Goal: Information Seeking & Learning: Learn about a topic

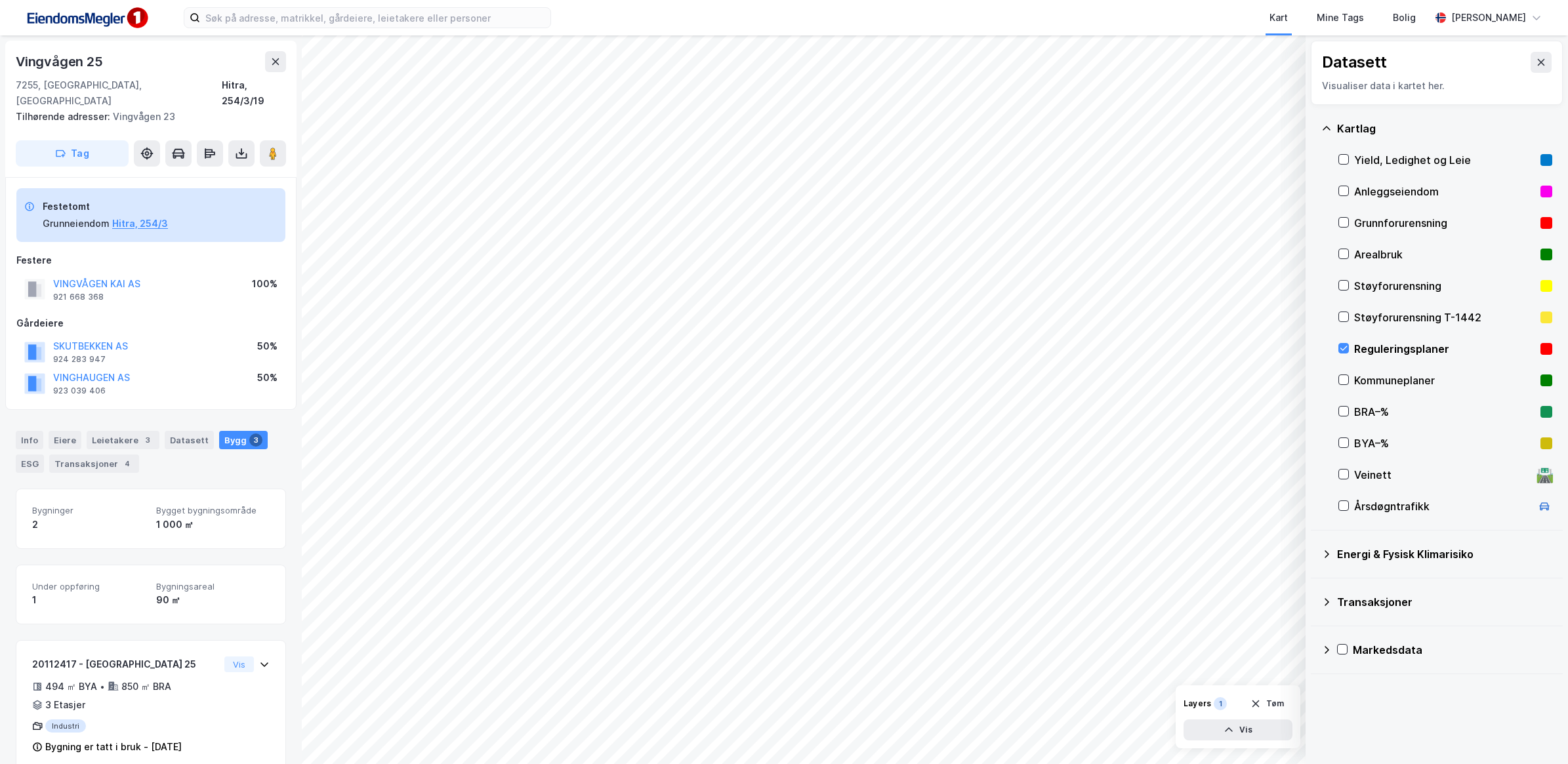
scroll to position [264, 0]
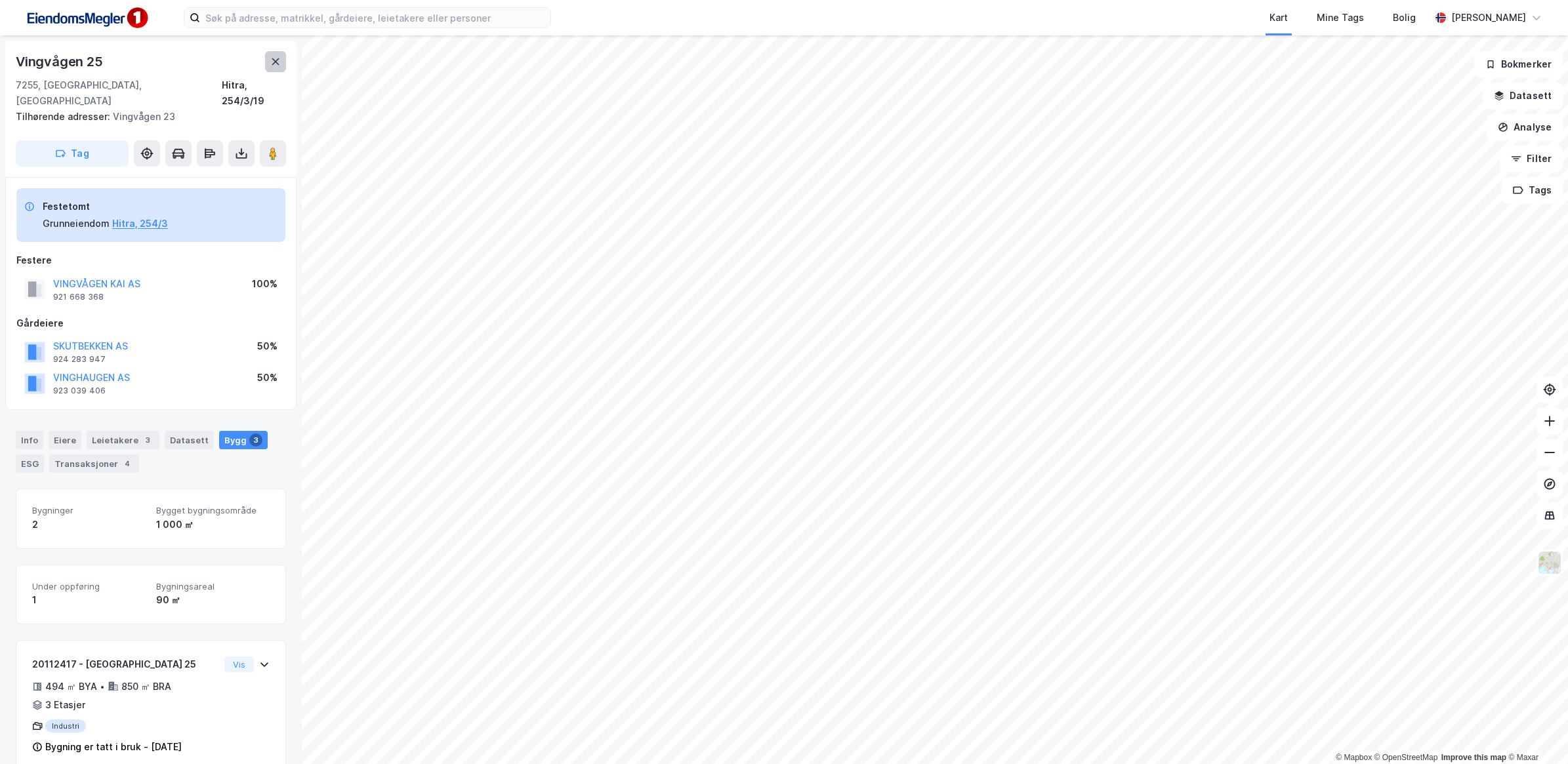
click at [266, 66] on button at bounding box center [275, 62] width 21 height 21
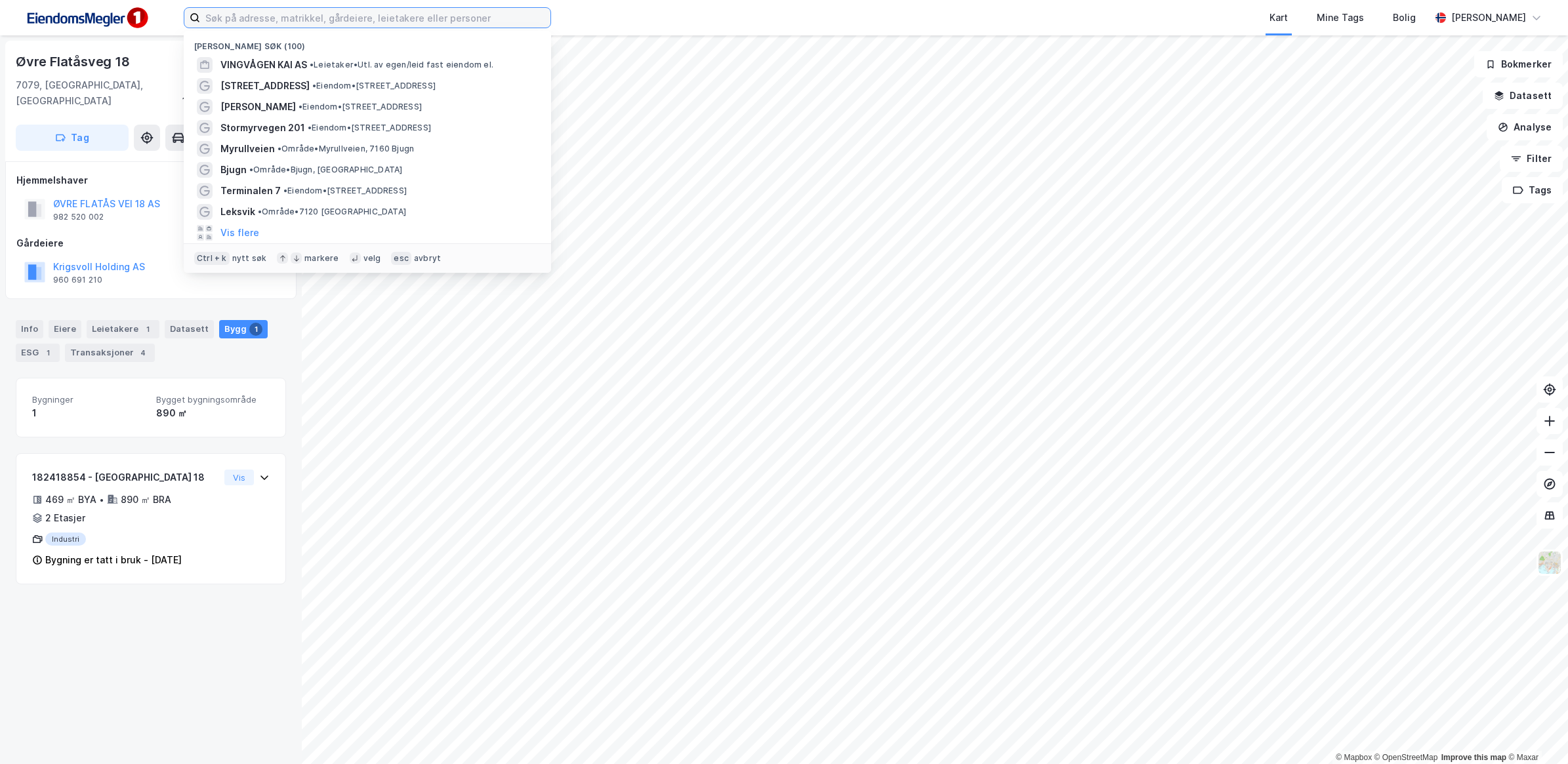
click at [273, 21] on input at bounding box center [375, 17] width 351 height 19
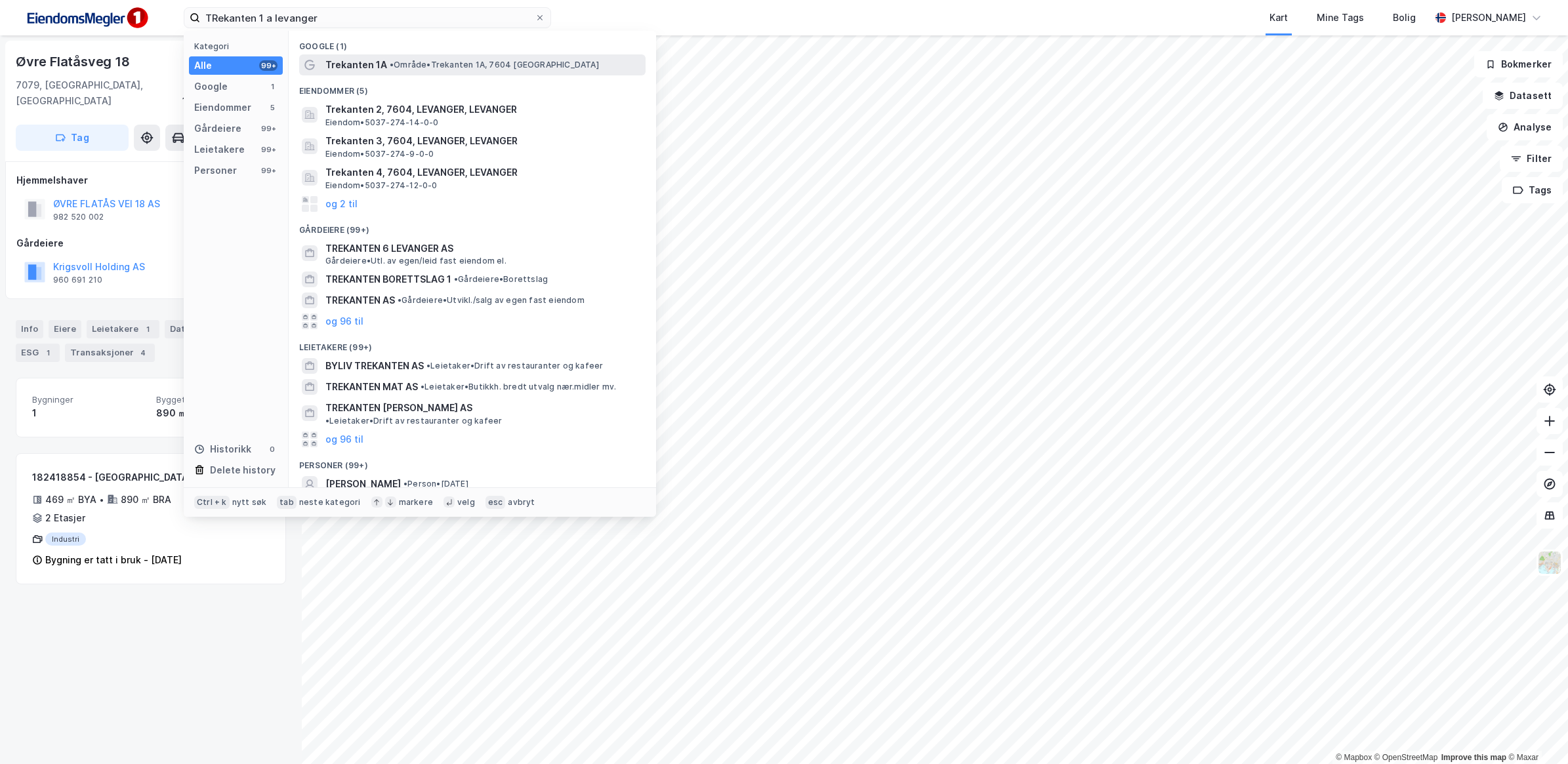
click at [437, 64] on span "• Område • [STREET_ADDRESS]" at bounding box center [494, 65] width 210 height 10
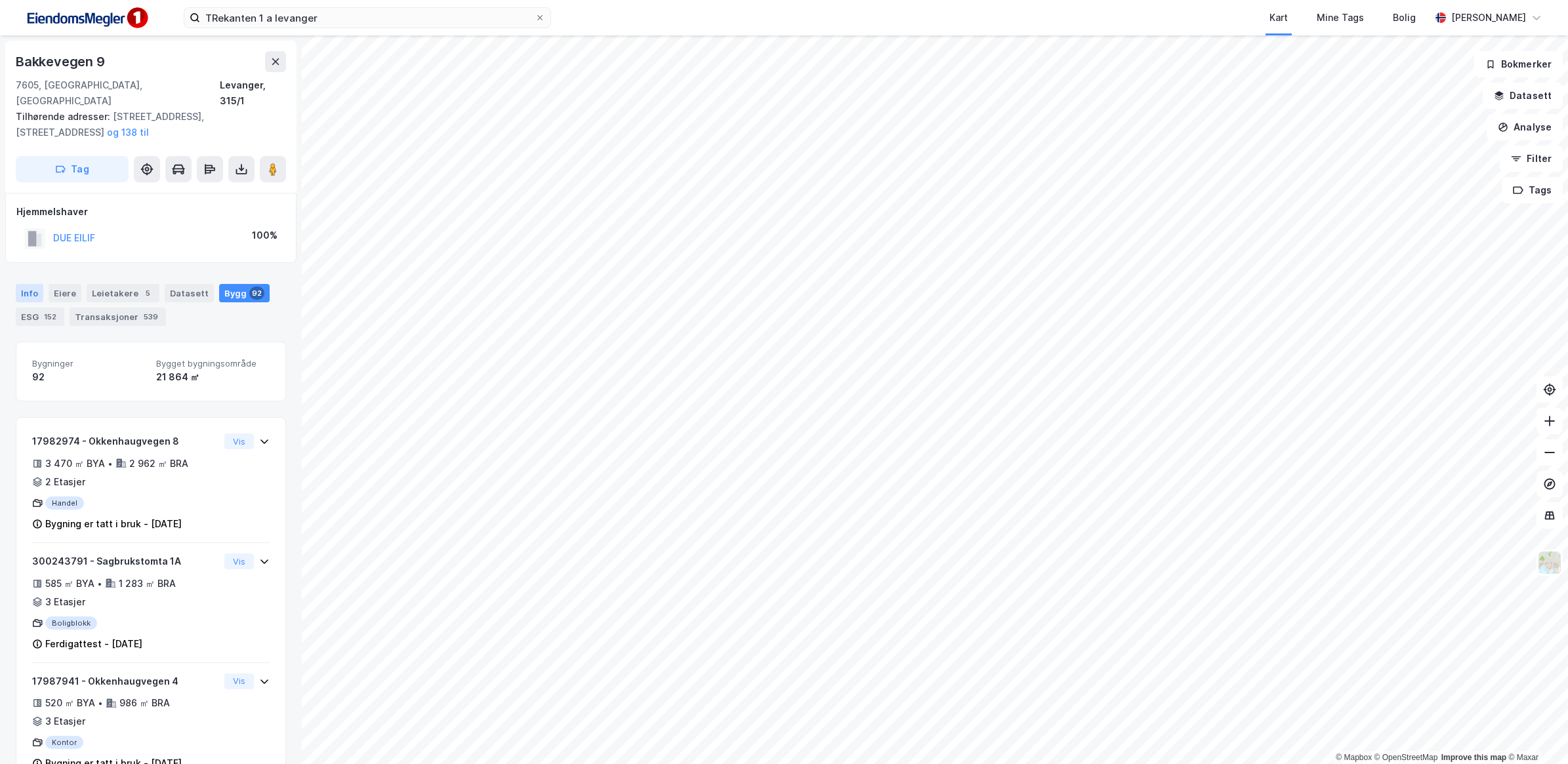
click at [30, 284] on div "Info" at bounding box center [29, 294] width 27 height 19
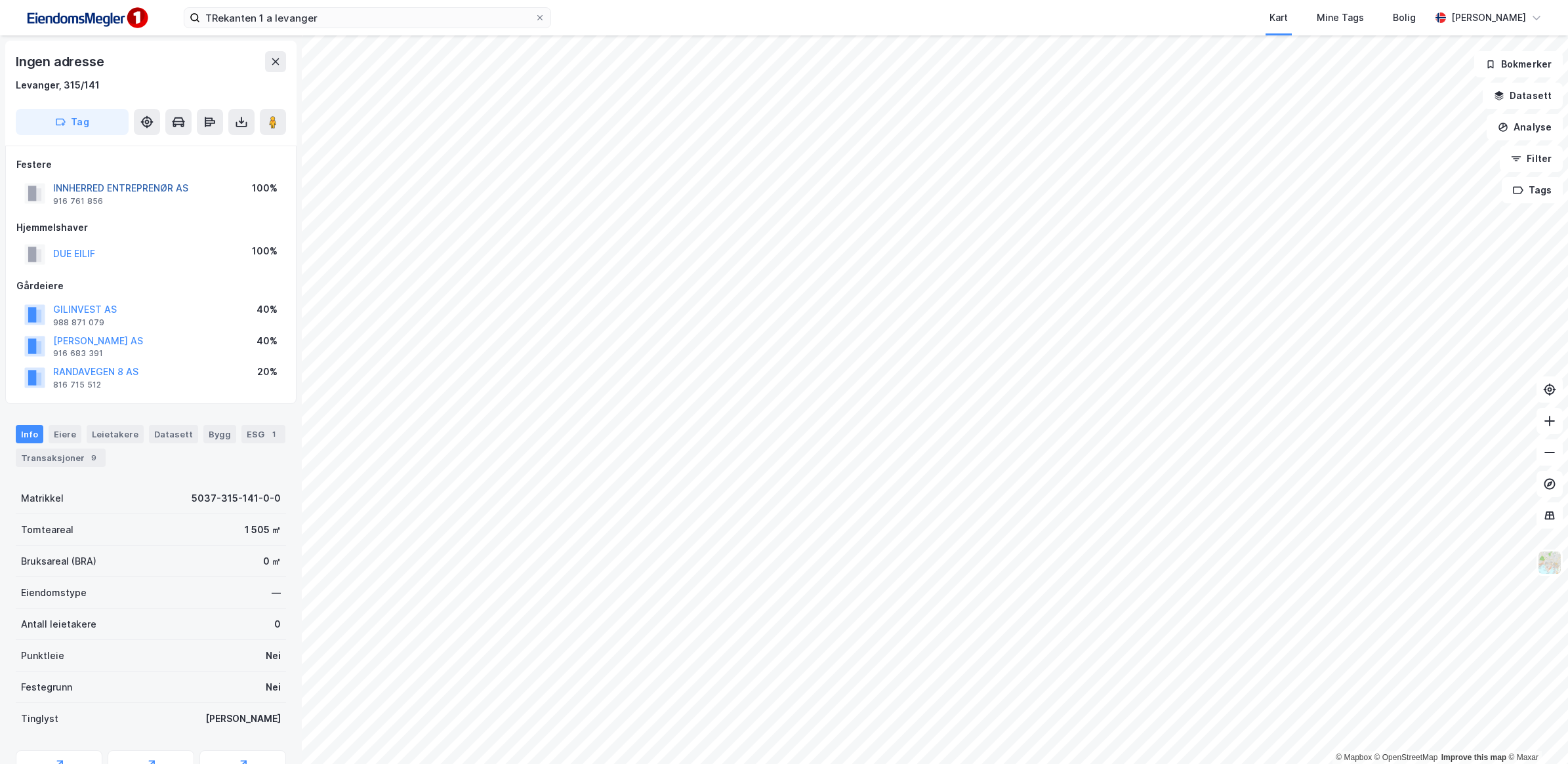
click at [0, 0] on button "INNHERRED ENTREPRENØR AS" at bounding box center [0, 0] width 0 height 0
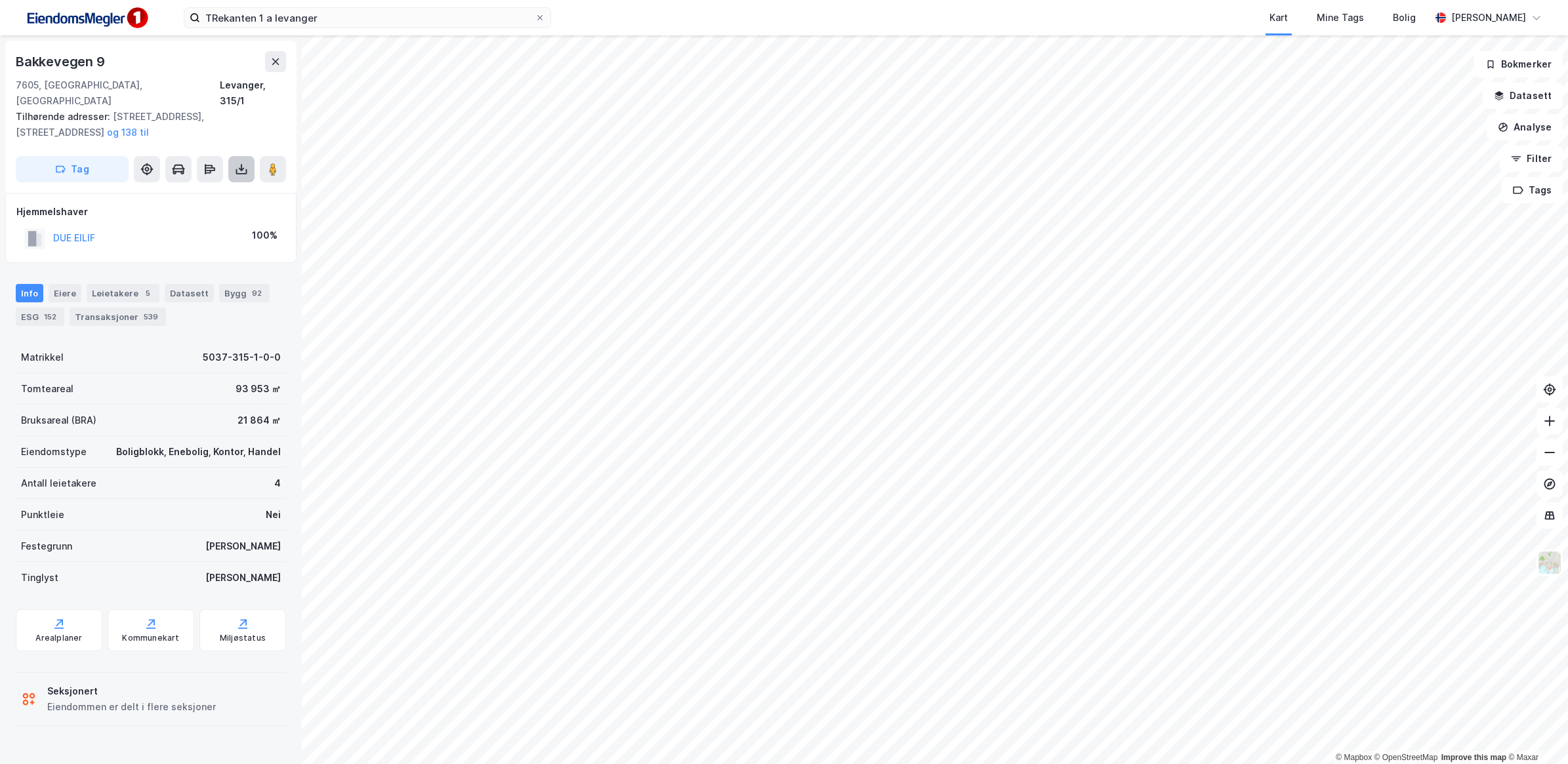
click at [243, 167] on icon at bounding box center [241, 169] width 5 height 3
click at [184, 190] on div "Last ned grunnbok" at bounding box center [177, 195] width 76 height 10
click at [0, 0] on button "og 138 til" at bounding box center [0, 0] width 0 height 0
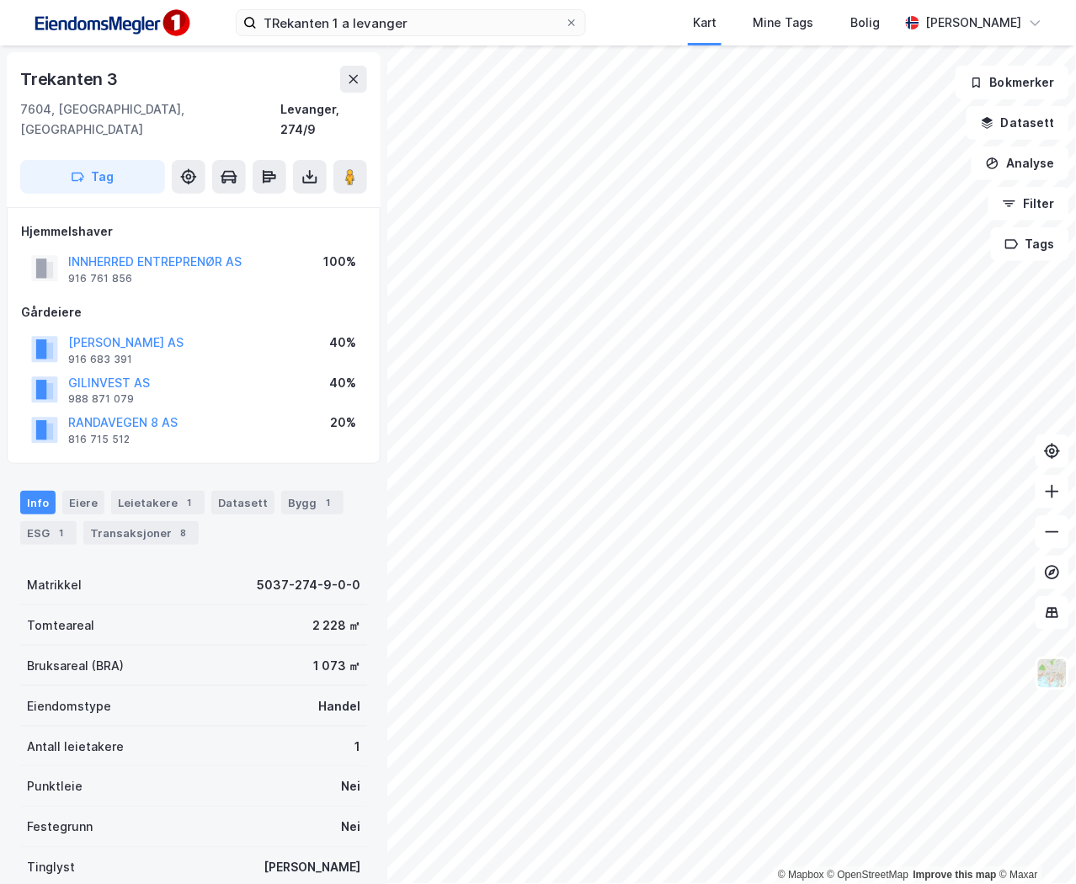
scroll to position [1, 0]
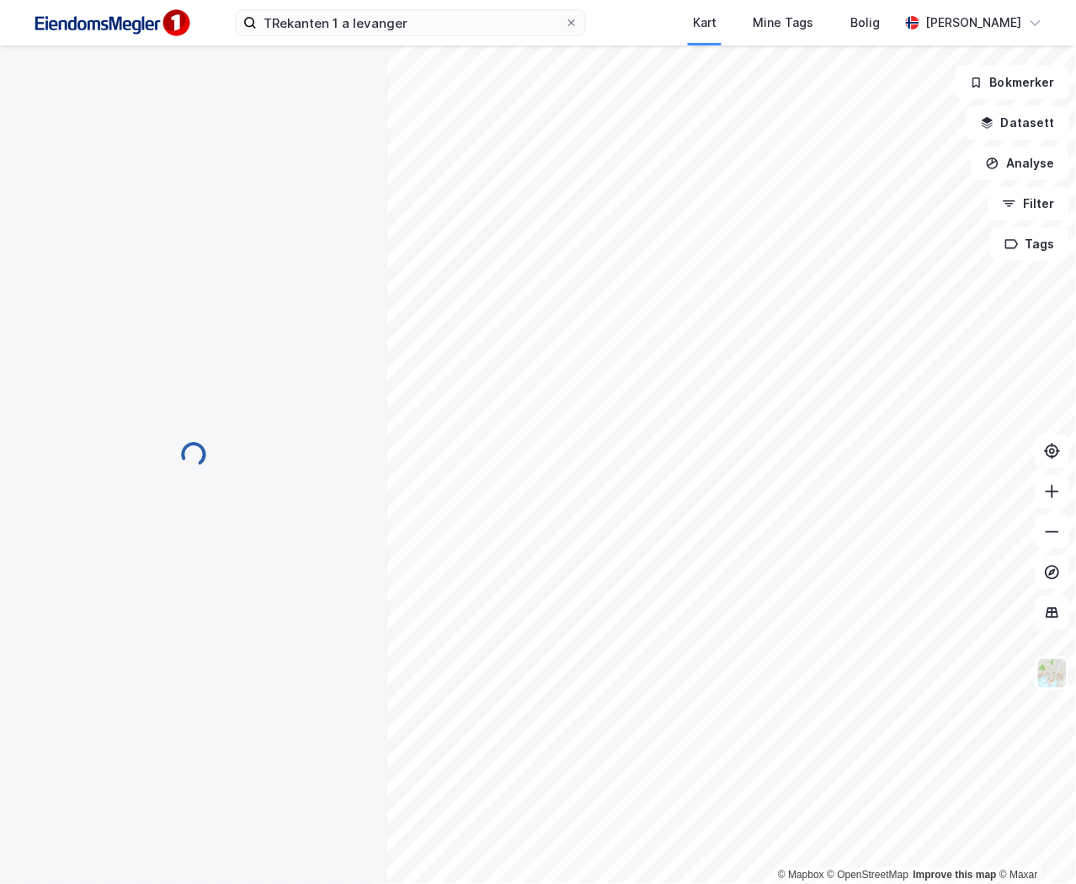
scroll to position [1, 0]
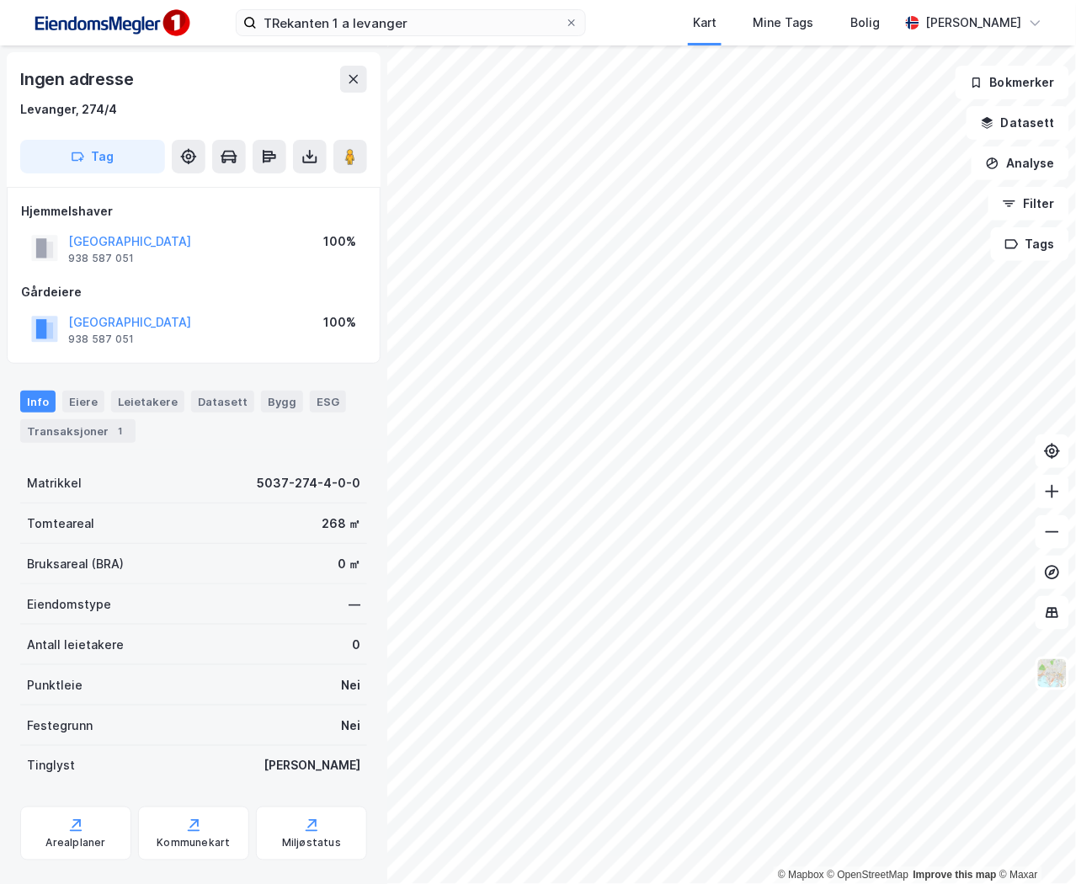
scroll to position [1, 0]
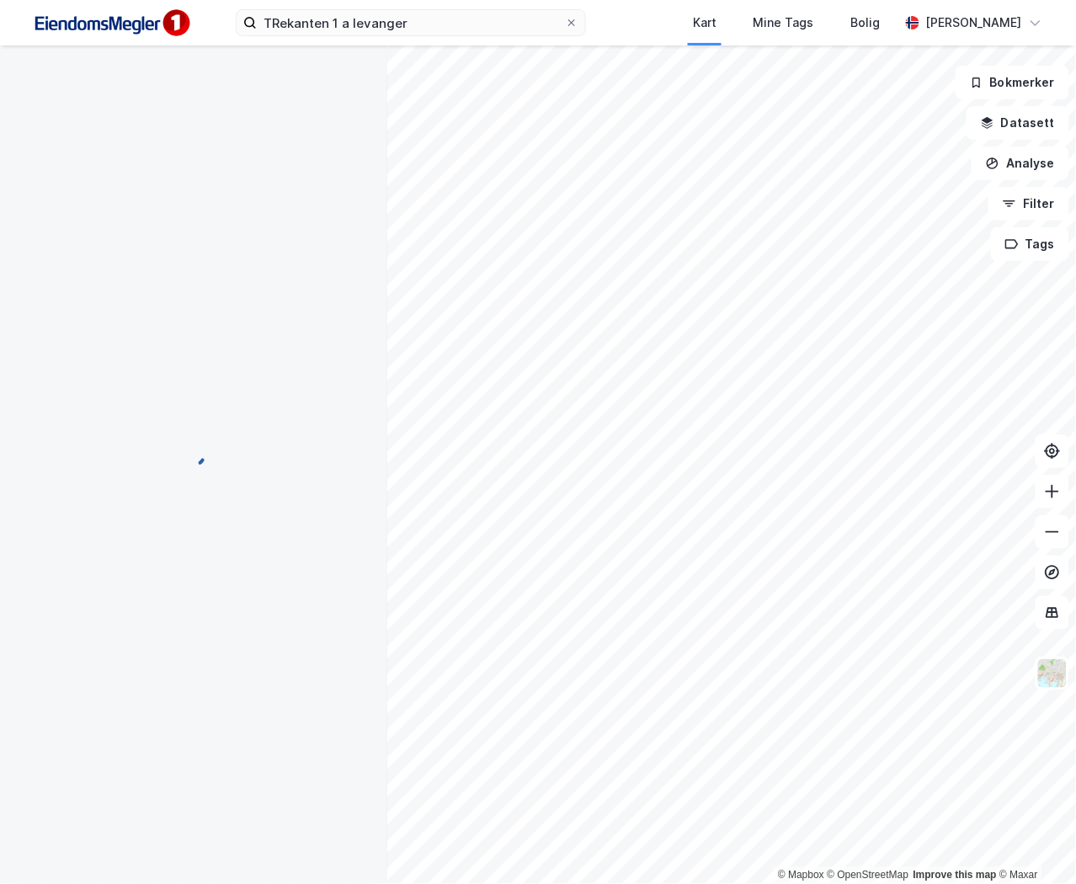
scroll to position [1, 0]
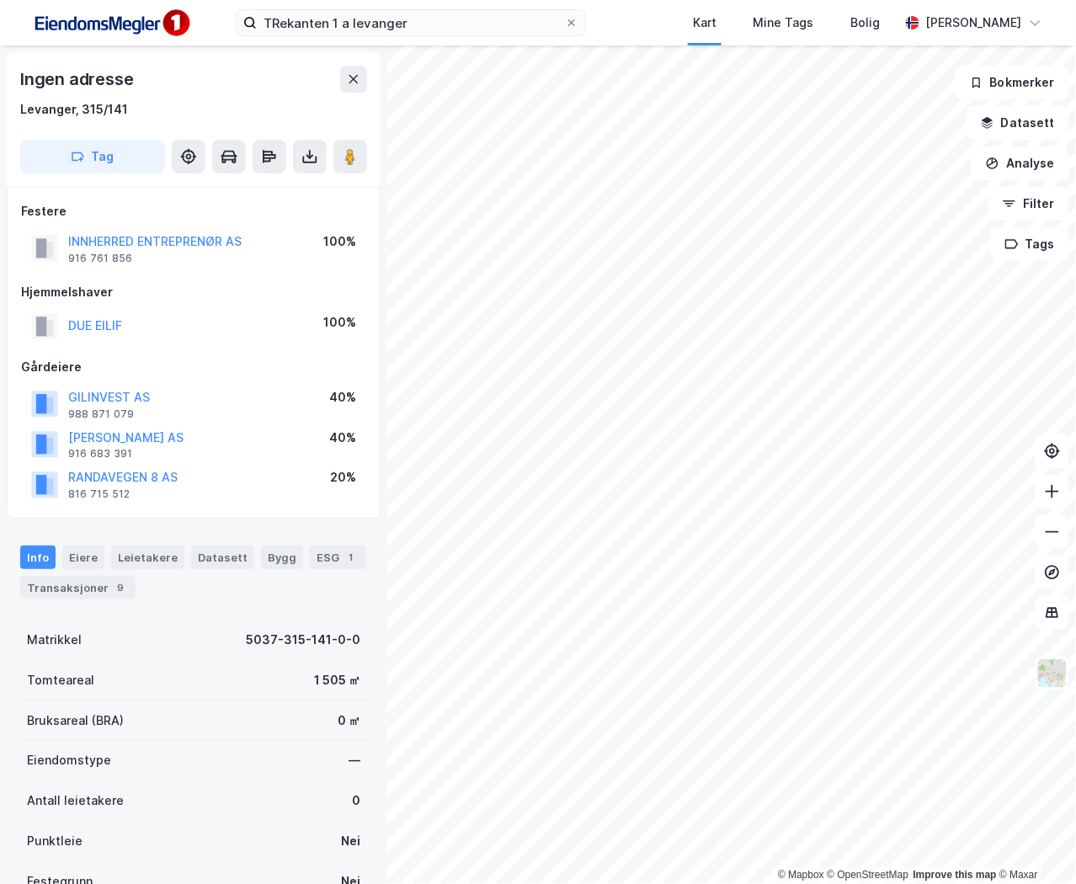
scroll to position [1, 0]
click at [0, 0] on button "INNHERRED ENTREPRENØR AS" at bounding box center [0, 0] width 0 height 0
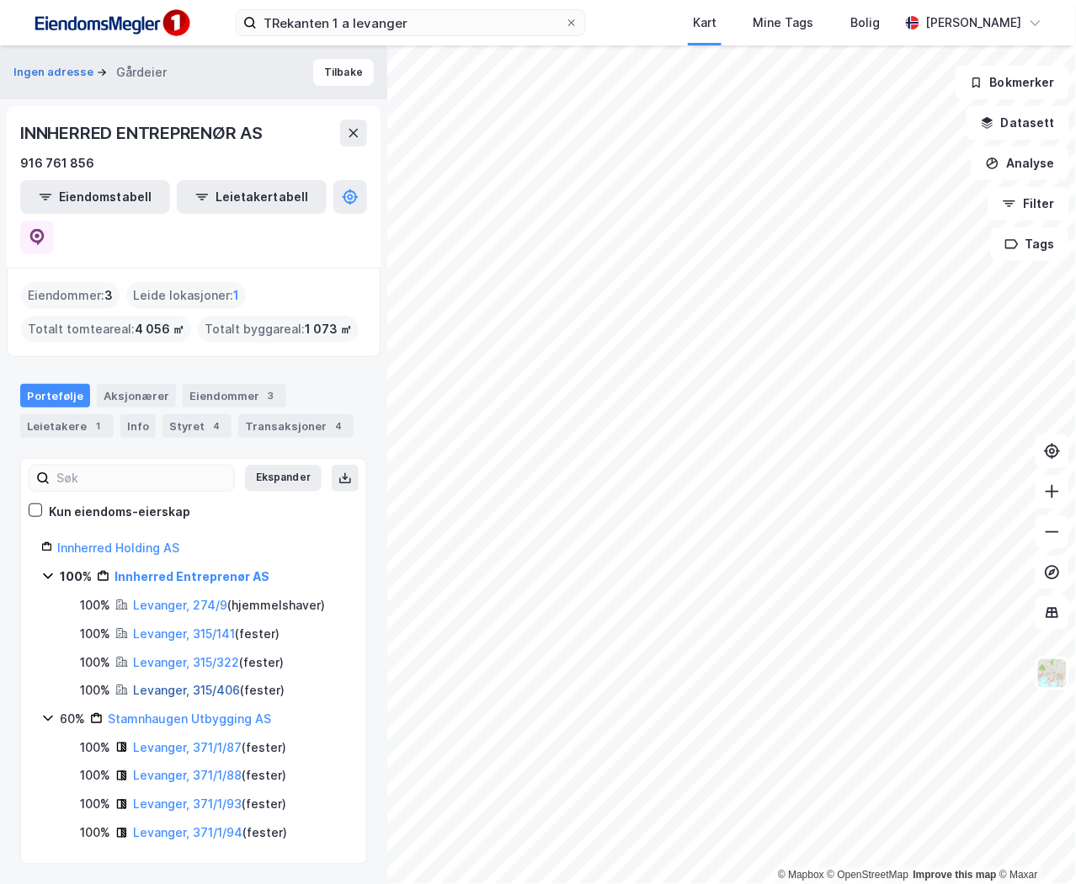
click at [202, 683] on link "Levanger, 315/406" at bounding box center [186, 690] width 107 height 14
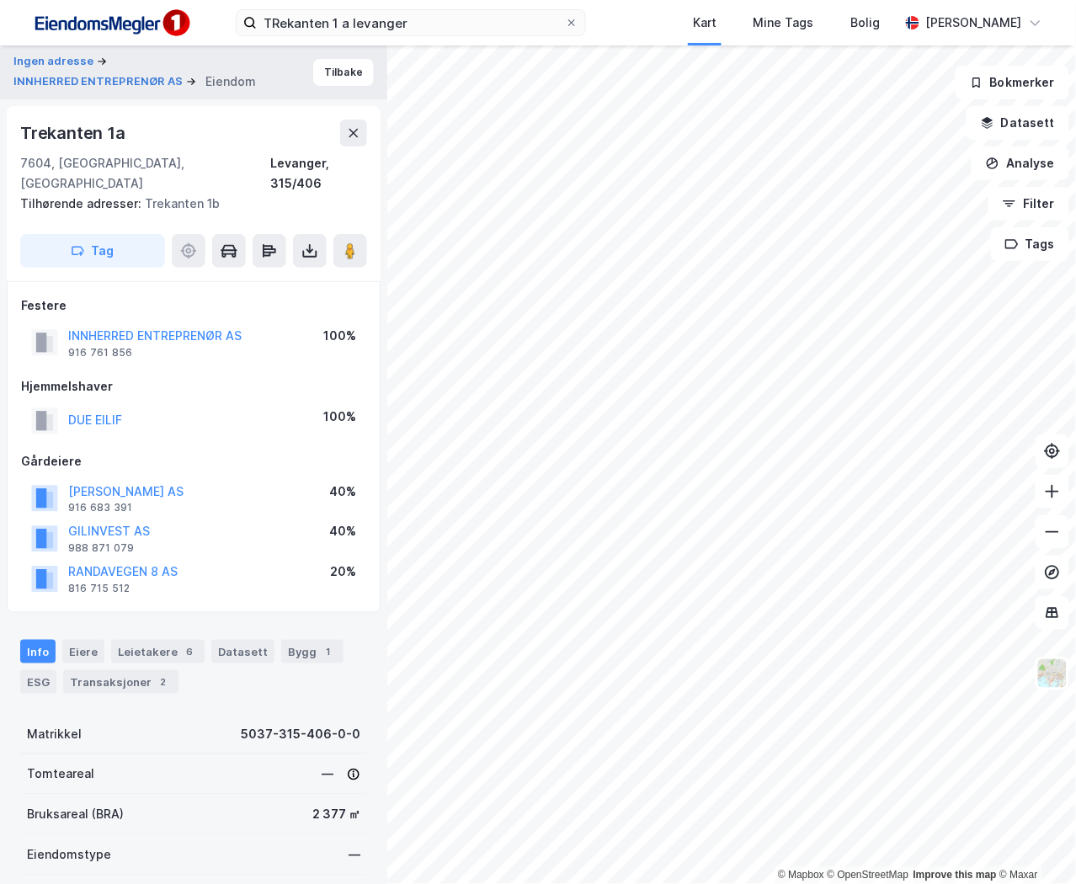
scroll to position [1, 0]
click at [0, 0] on button "INNHERRED ENTREPRENØR AS" at bounding box center [0, 0] width 0 height 0
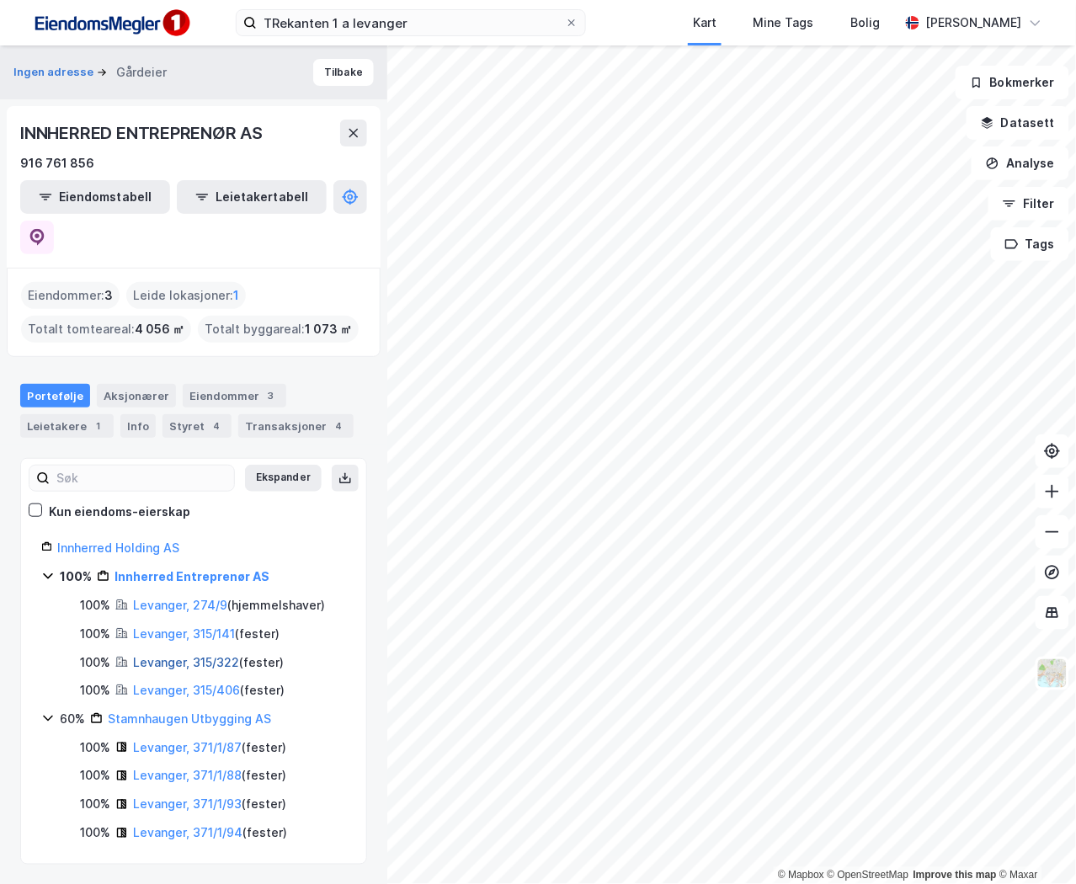
click at [222, 655] on link "Levanger, 315/322" at bounding box center [186, 662] width 106 height 14
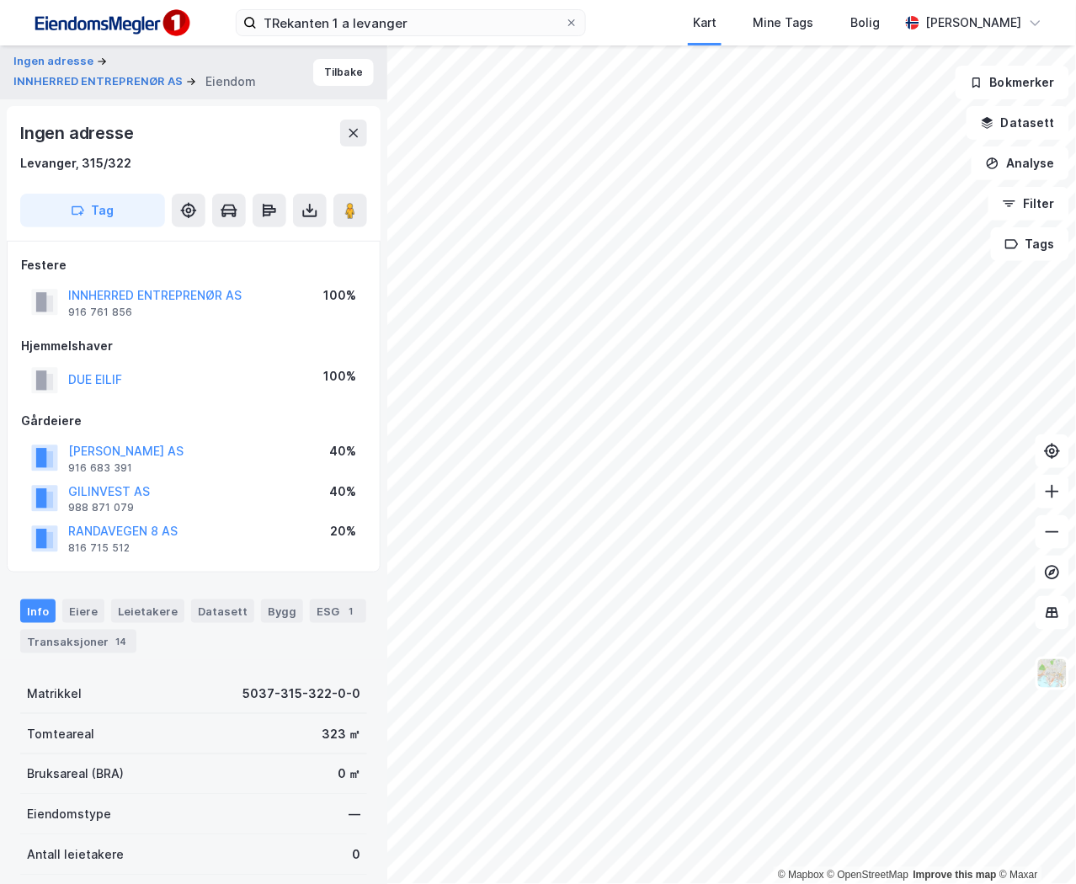
scroll to position [1, 0]
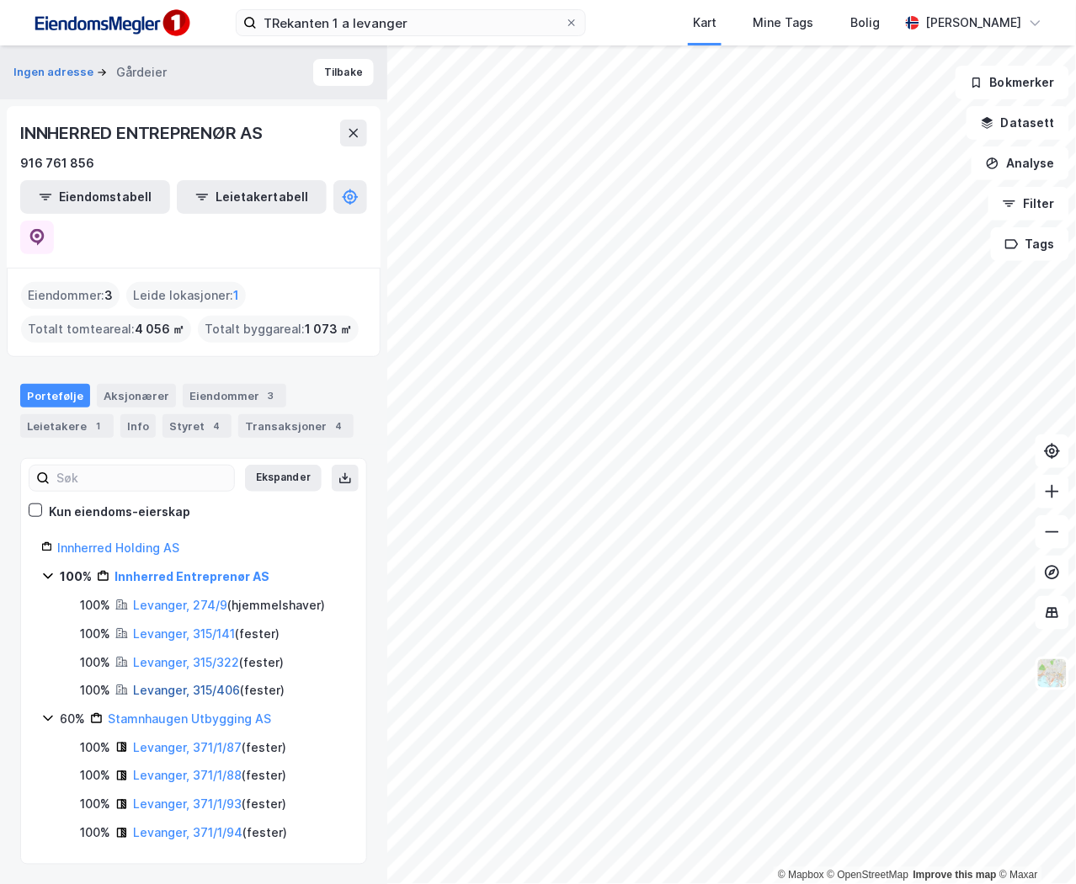
click at [211, 683] on link "Levanger, 315/406" at bounding box center [186, 690] width 107 height 14
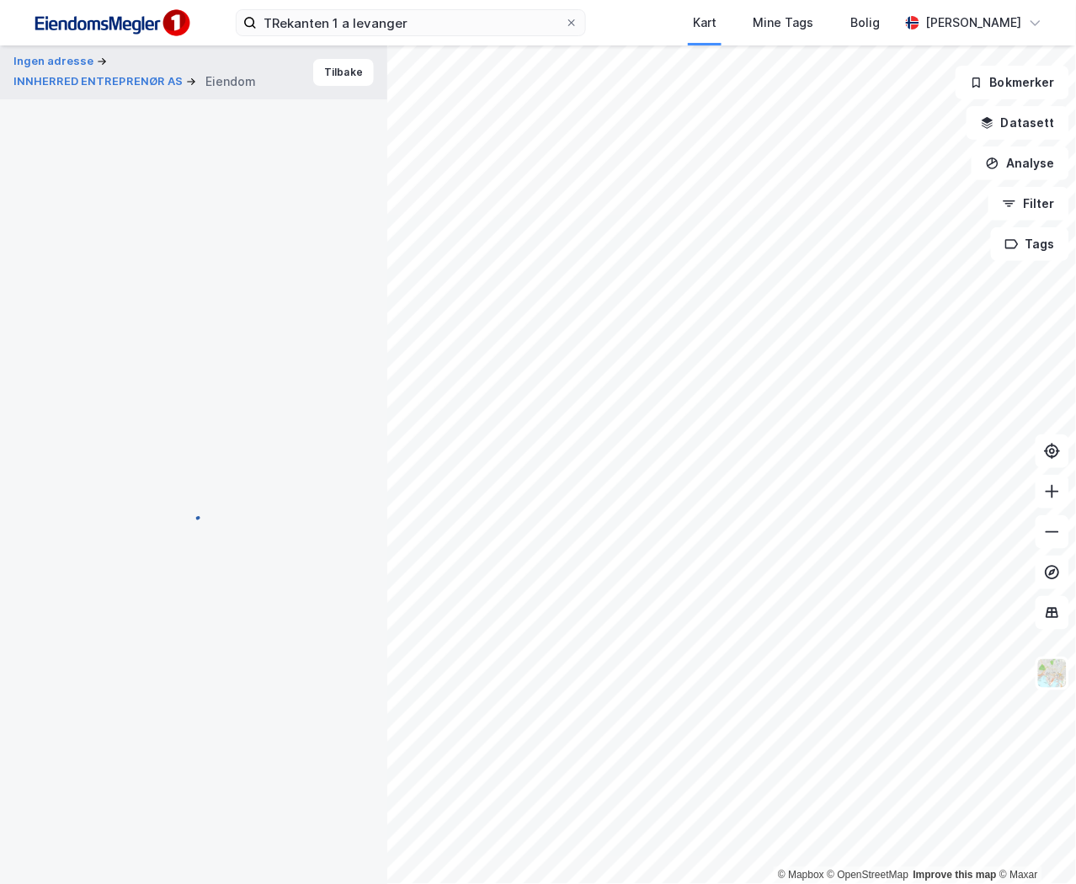
scroll to position [1, 0]
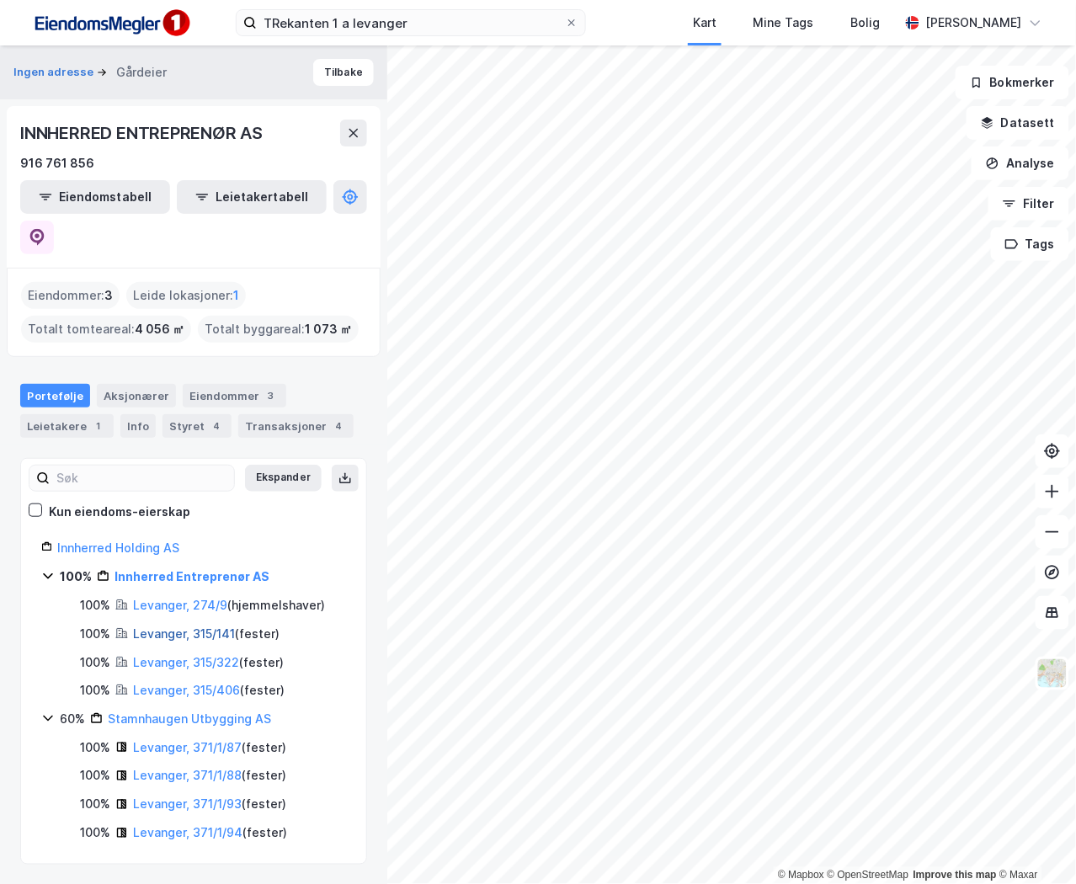
click at [213, 627] on link "Levanger, 315/141" at bounding box center [184, 634] width 102 height 14
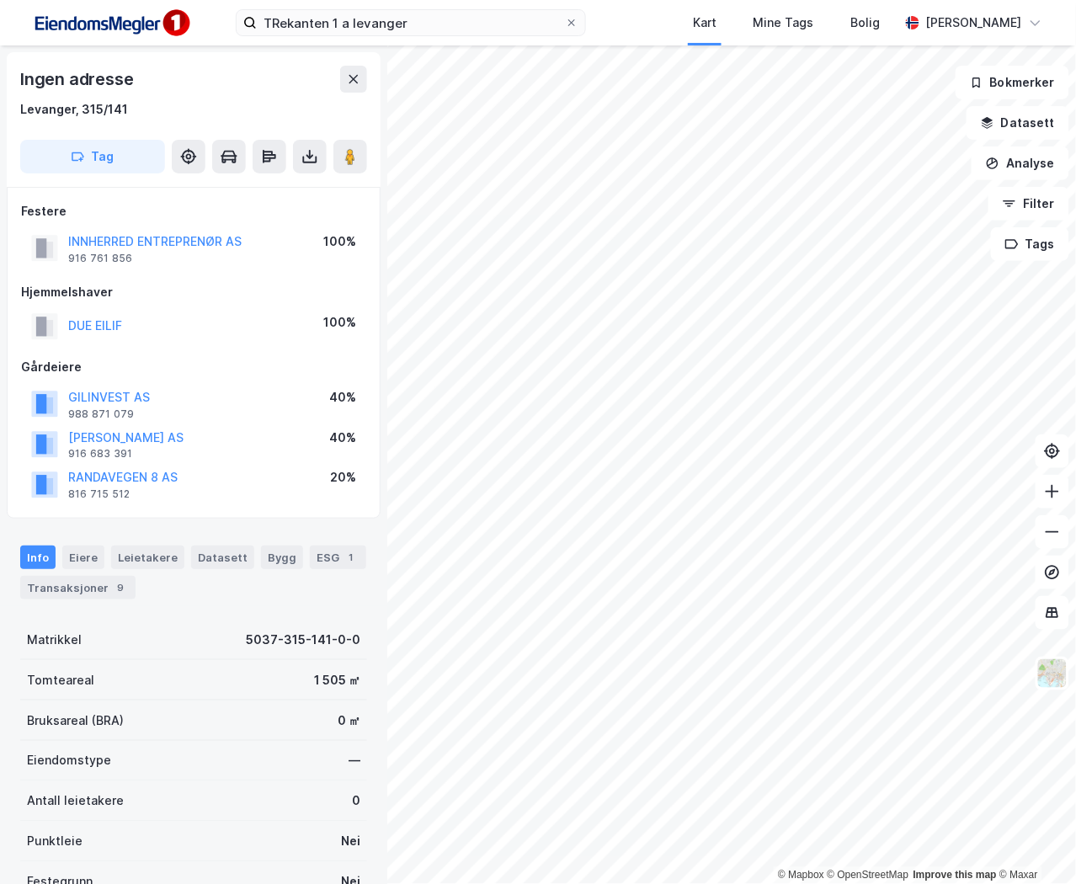
scroll to position [1, 0]
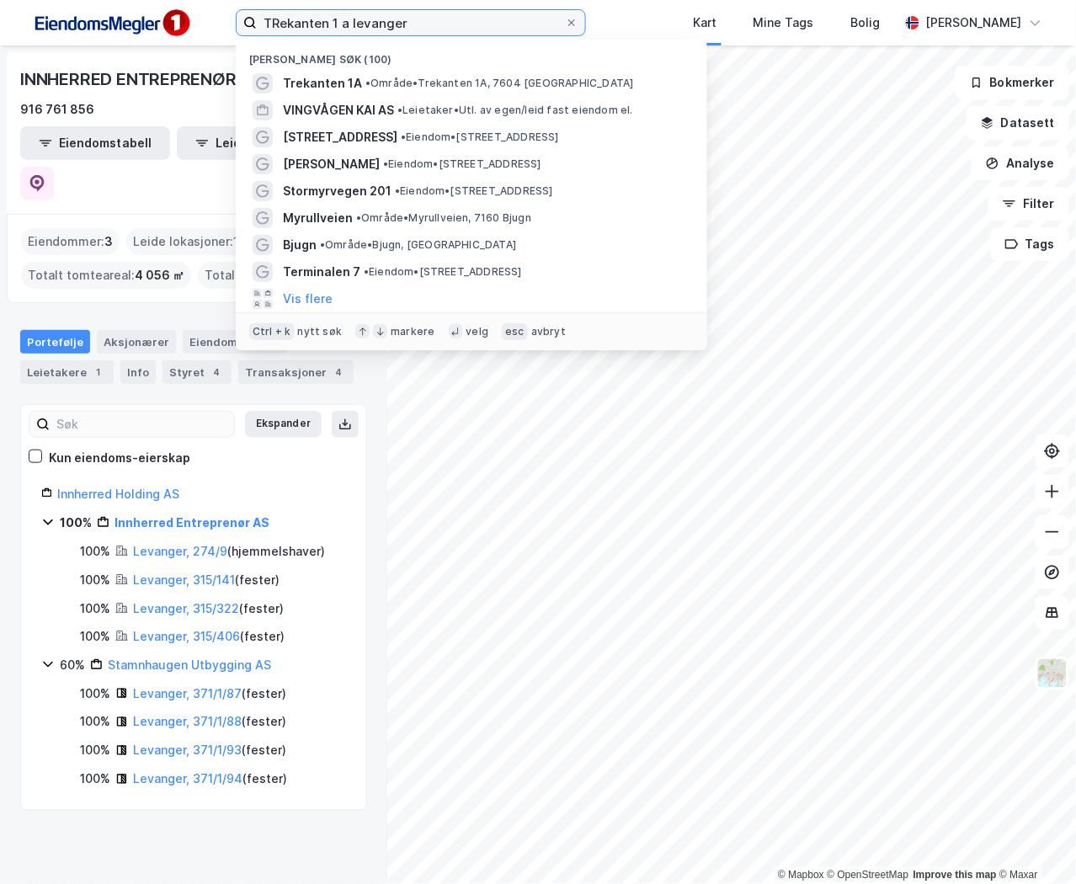
click at [318, 22] on input "TRekanten 1 a levanger" at bounding box center [411, 22] width 308 height 25
drag, startPoint x: 434, startPoint y: 19, endPoint x: 250, endPoint y: 21, distance: 183.6
click at [250, 21] on label "TRekanten 1 a levanger" at bounding box center [411, 22] width 350 height 27
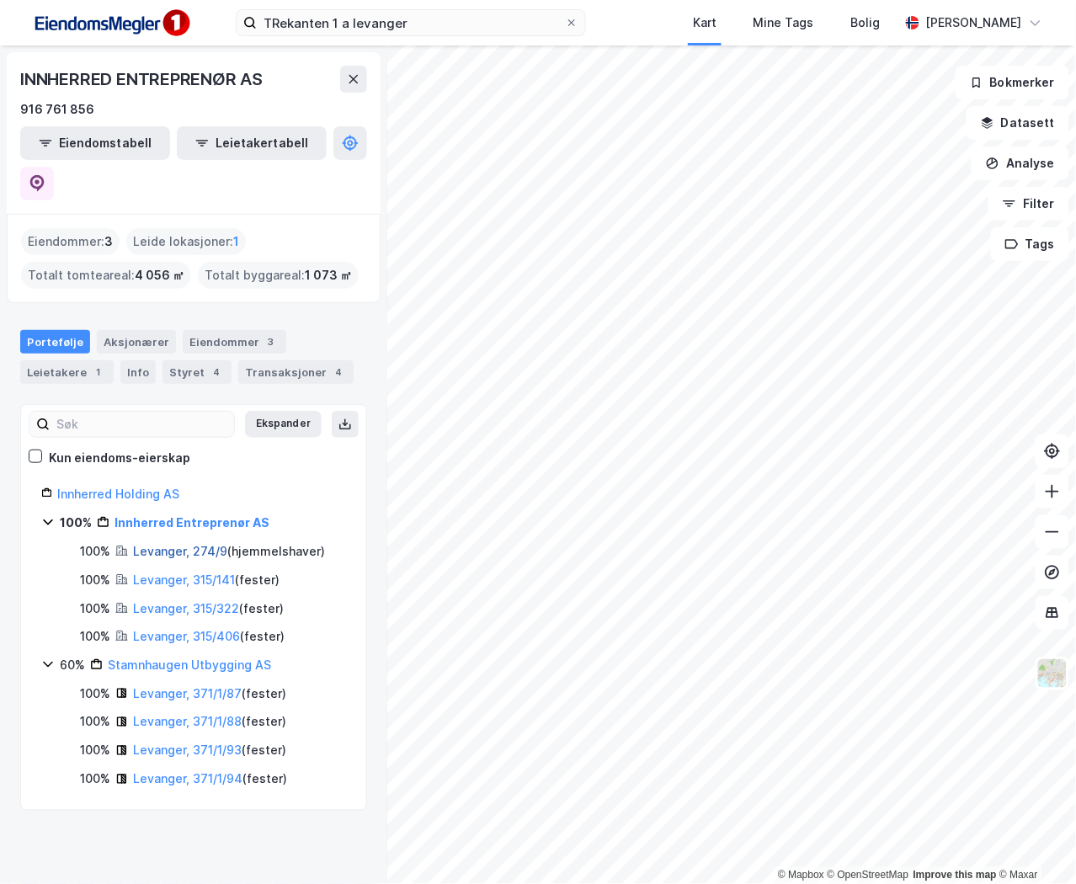
click at [188, 544] on link "Levanger, 274/9" at bounding box center [180, 551] width 94 height 14
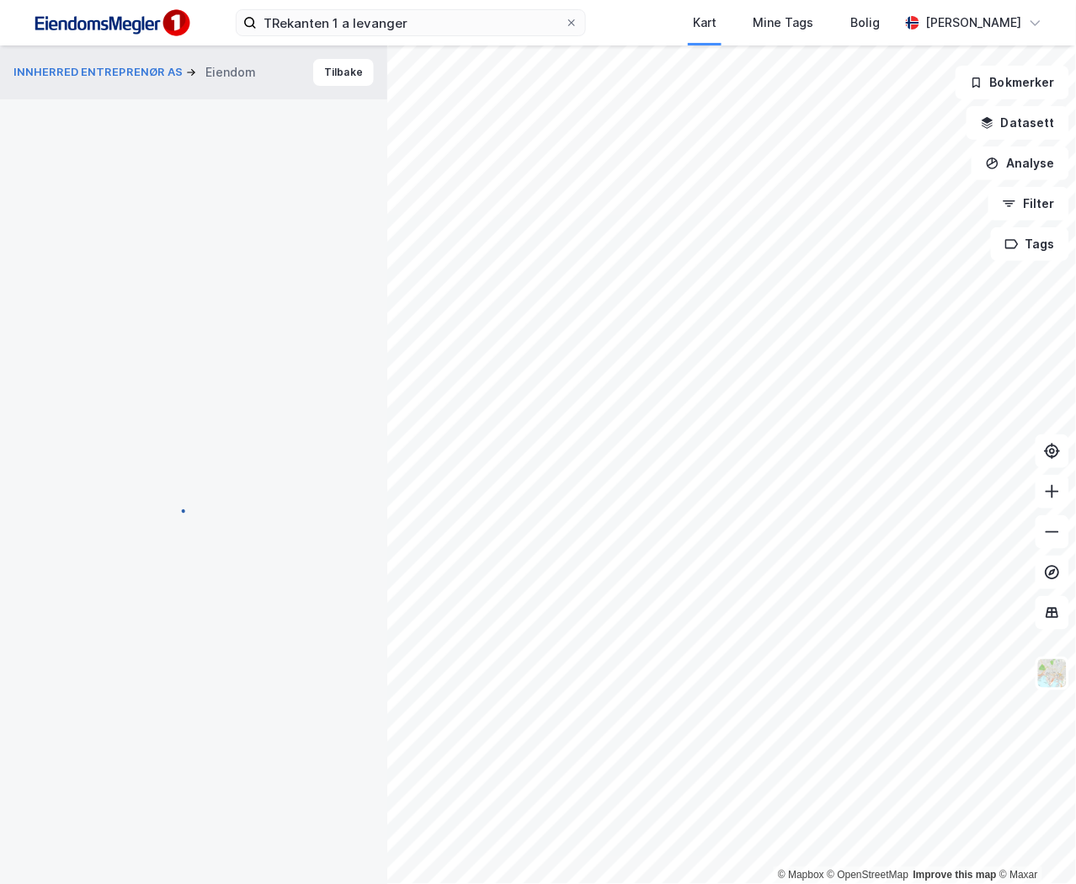
scroll to position [1, 0]
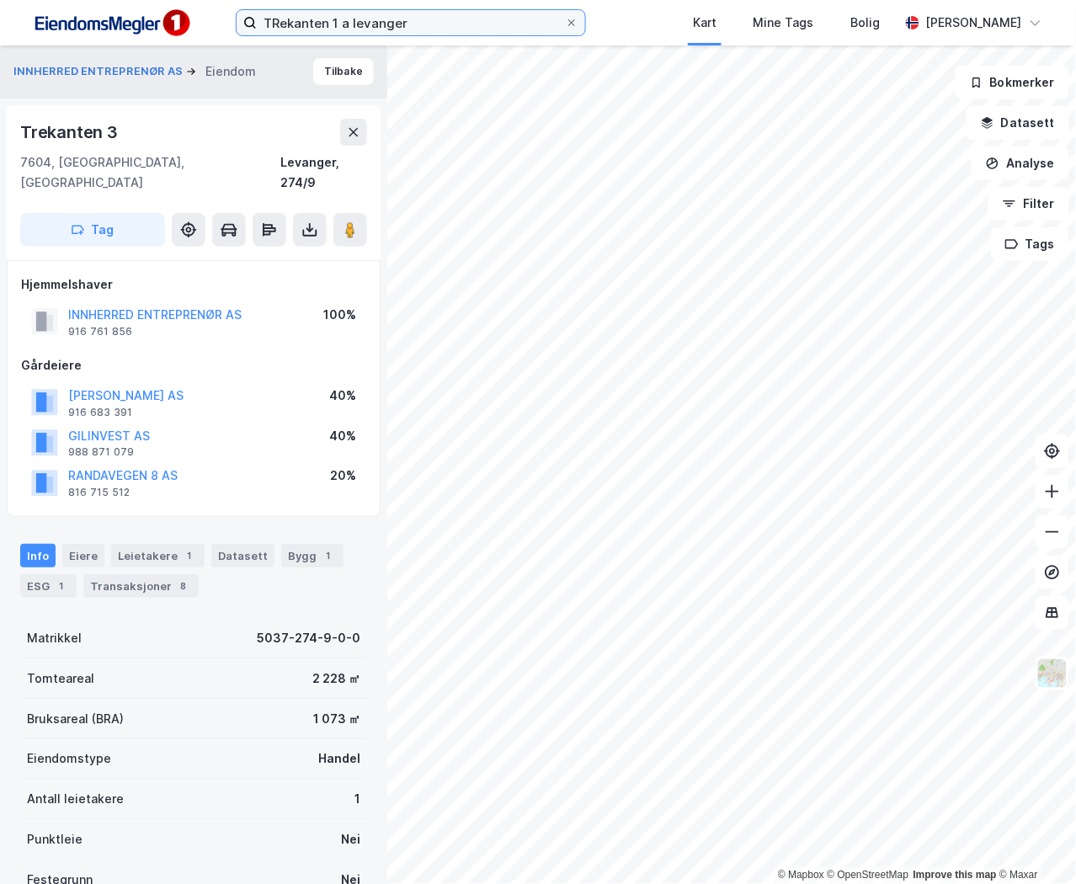
drag, startPoint x: 324, startPoint y: 30, endPoint x: 334, endPoint y: 32, distance: 9.4
click at [324, 31] on input "TRekanten 1 a levanger" at bounding box center [411, 22] width 308 height 25
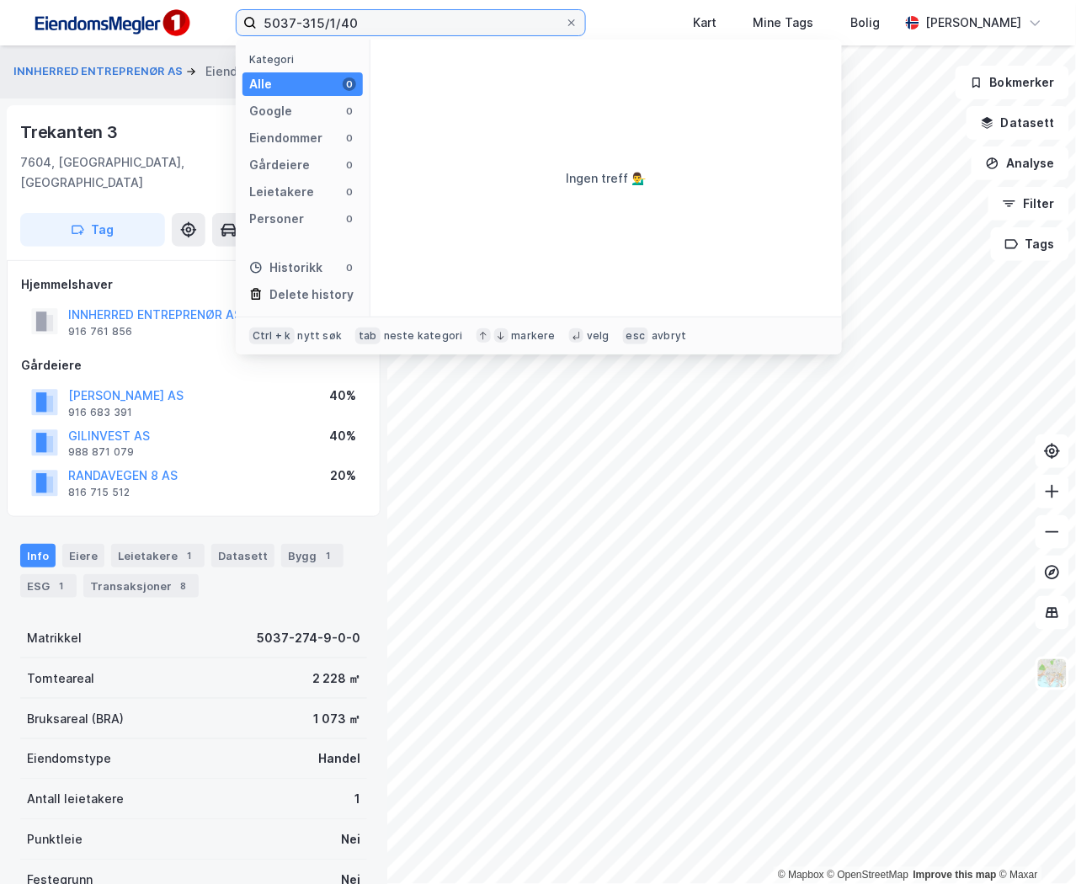
click at [350, 22] on input "5037-315/1/40" at bounding box center [411, 22] width 308 height 25
click at [373, 15] on input "5037-315/1/40" at bounding box center [411, 22] width 308 height 25
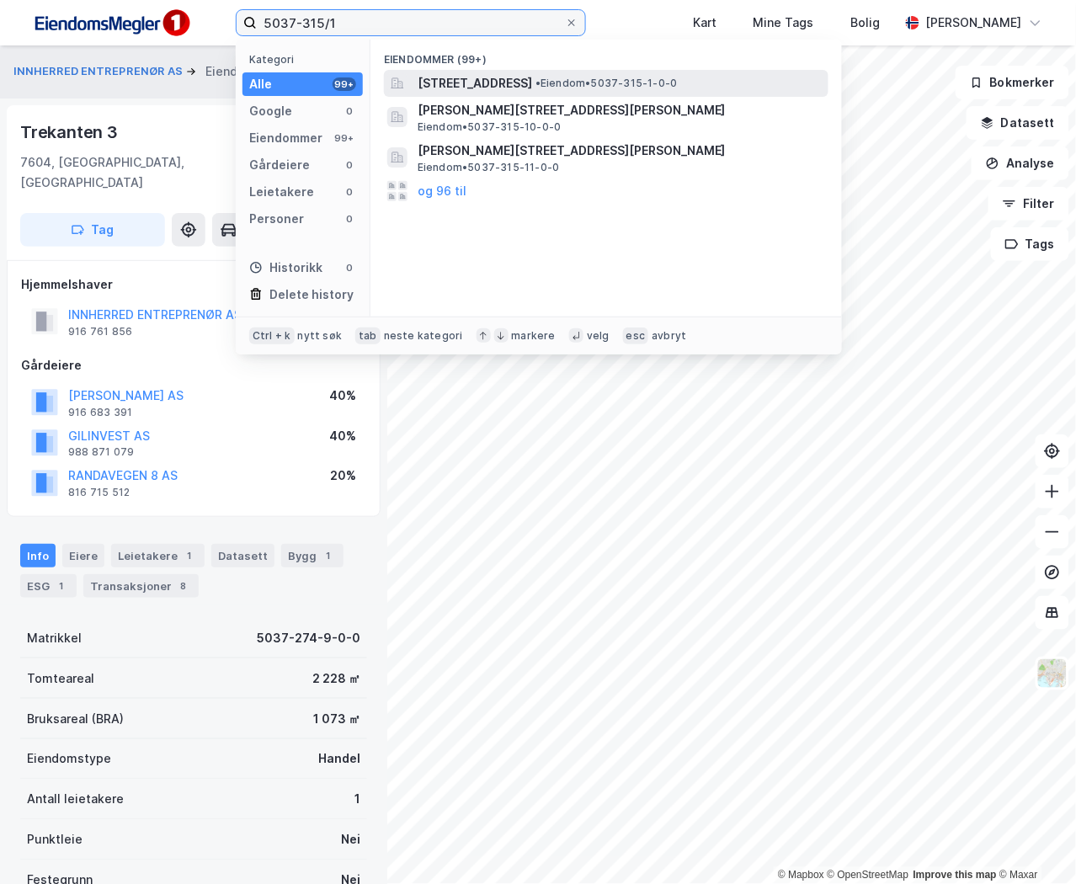
type input "5037-315/1"
click at [532, 77] on span "[STREET_ADDRESS]" at bounding box center [475, 83] width 115 height 20
